Goal: Information Seeking & Learning: Find specific fact

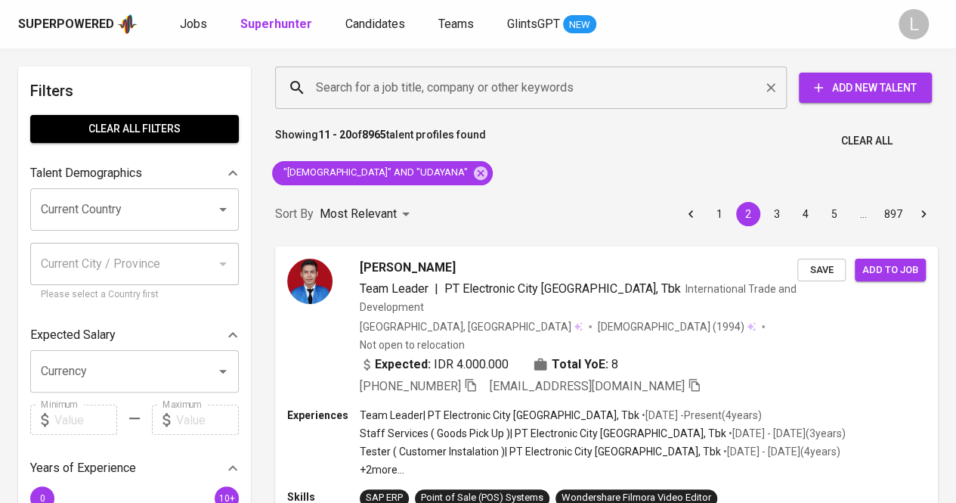
click at [462, 83] on input "Search for a job title, company or other keywords" at bounding box center [534, 87] width 445 height 29
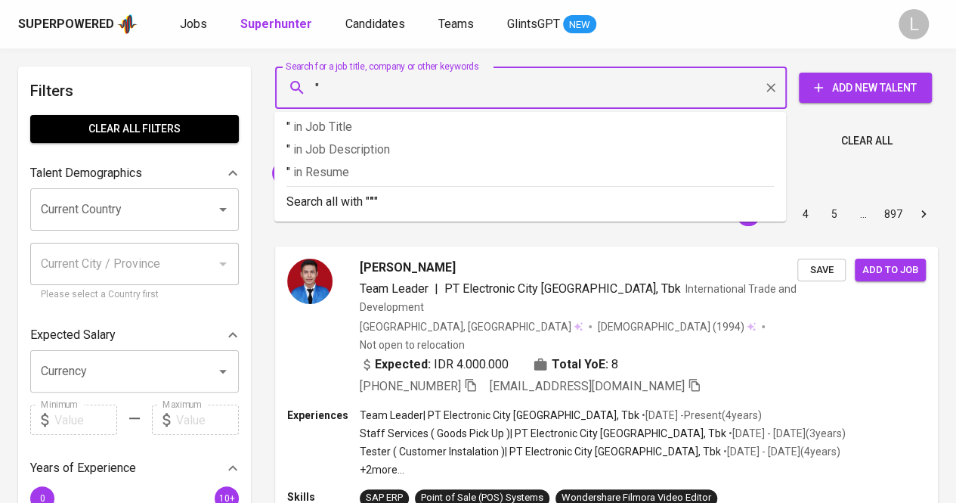
paste input "Humaira Azzahraa"
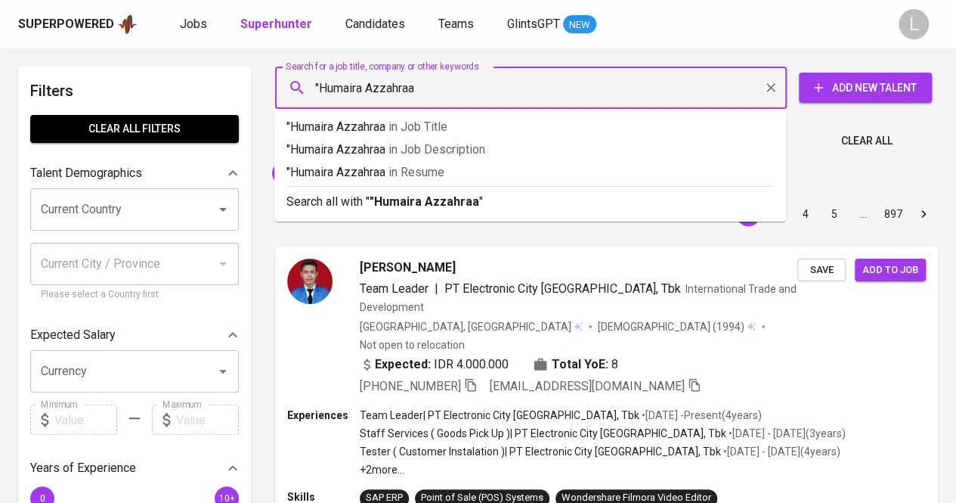
type input ""Humaira Azzahraa""
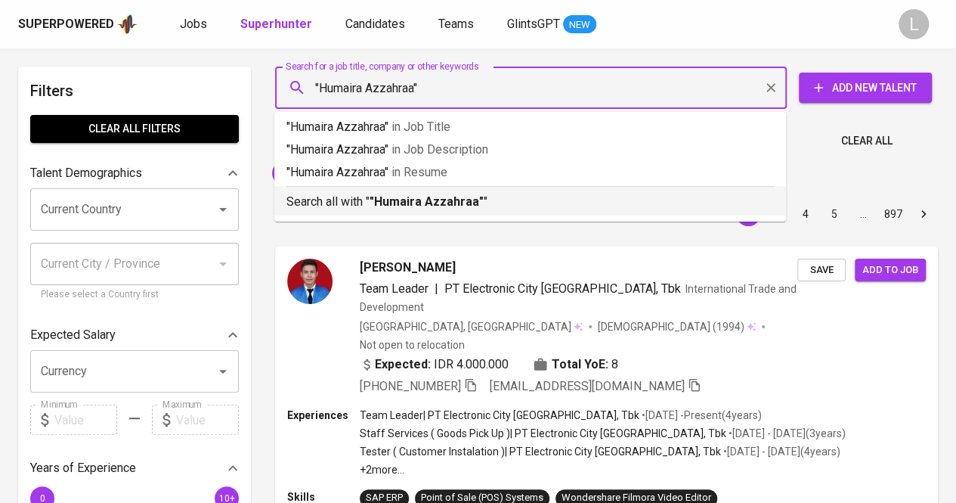
click at [448, 196] on b ""Humaira Azzahraa"" at bounding box center [427, 201] width 114 height 14
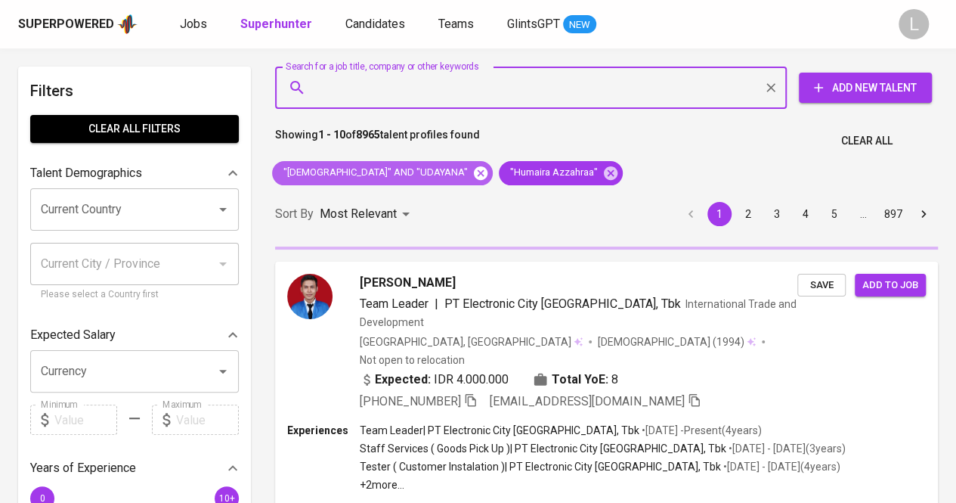
click at [472, 170] on icon at bounding box center [480, 173] width 17 height 17
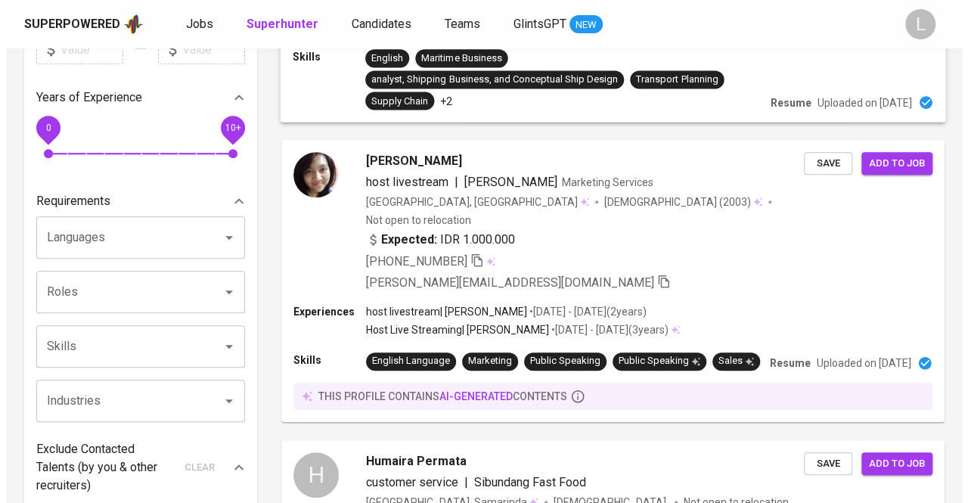
scroll to position [371, 0]
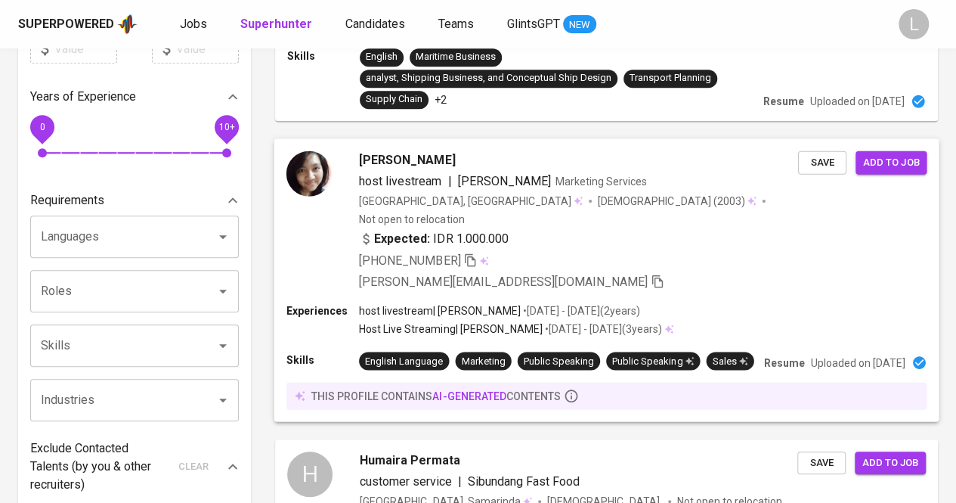
click at [404, 163] on span "[PERSON_NAME]" at bounding box center [407, 159] width 96 height 18
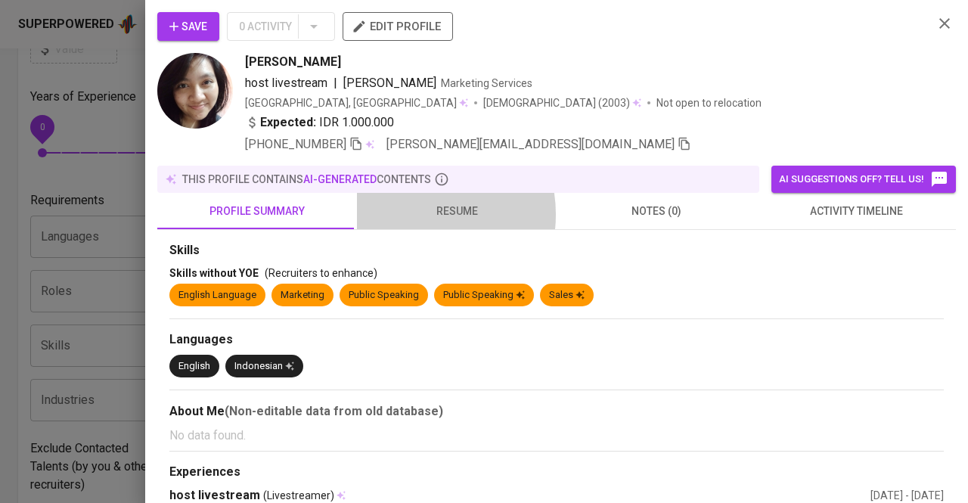
click at [413, 213] on span "resume" at bounding box center [456, 211] width 181 height 19
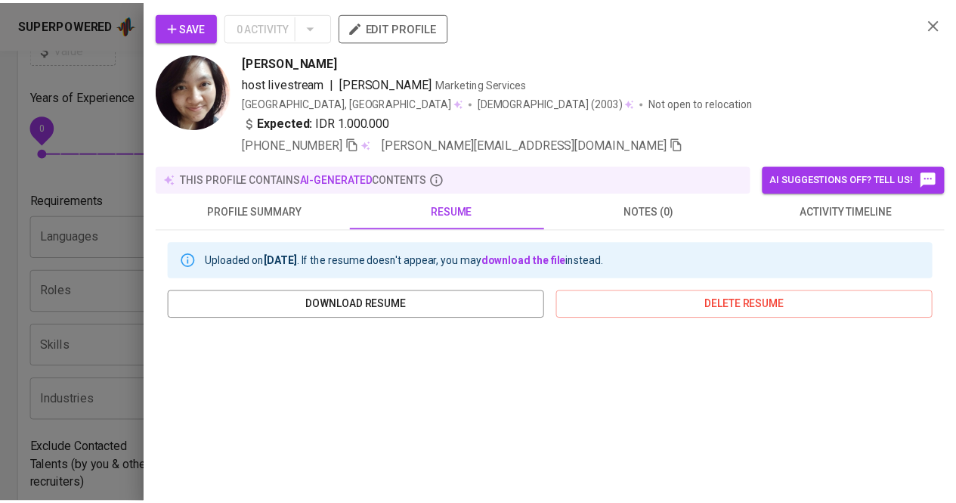
scroll to position [303, 0]
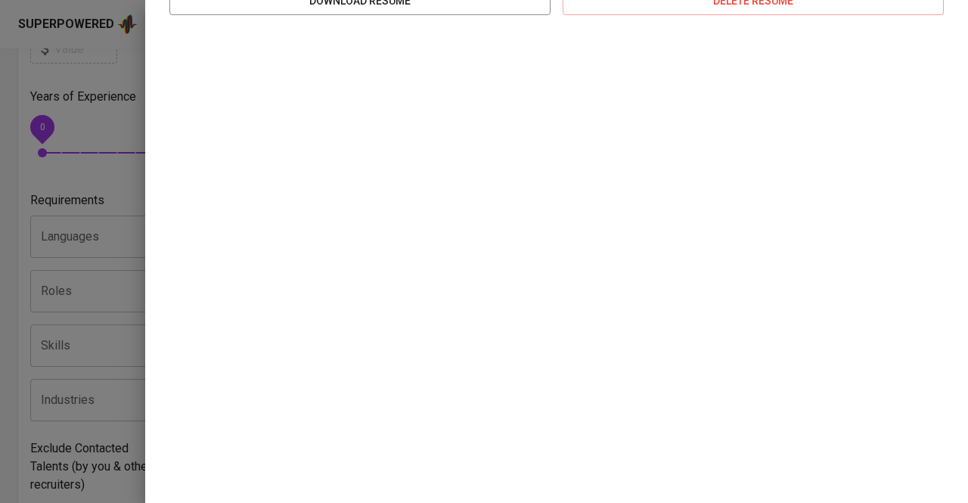
click at [113, 174] on div at bounding box center [484, 251] width 968 height 503
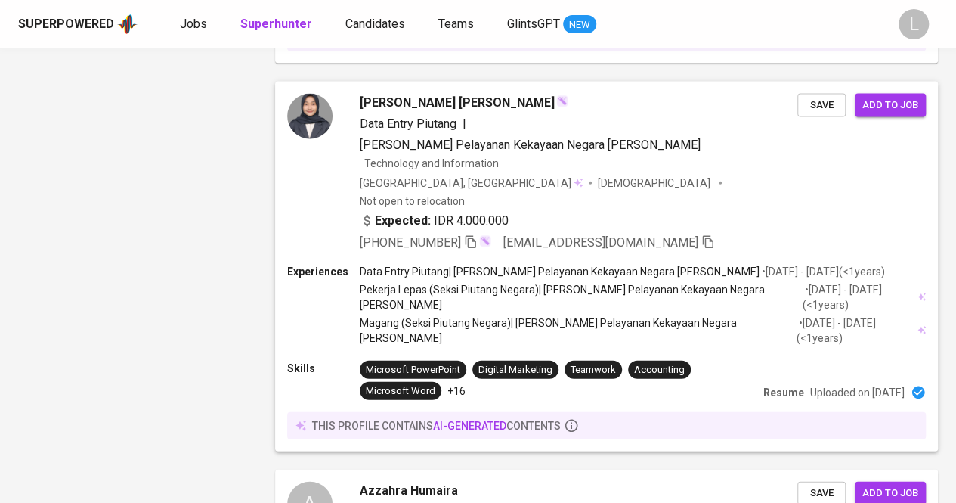
scroll to position [1676, 0]
